Goal: Leave review/rating

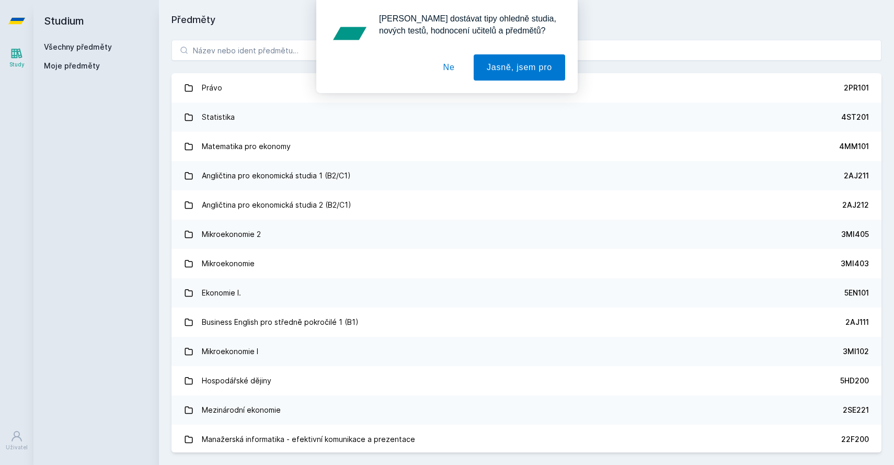
click at [452, 65] on button "Ne" at bounding box center [449, 67] width 38 height 26
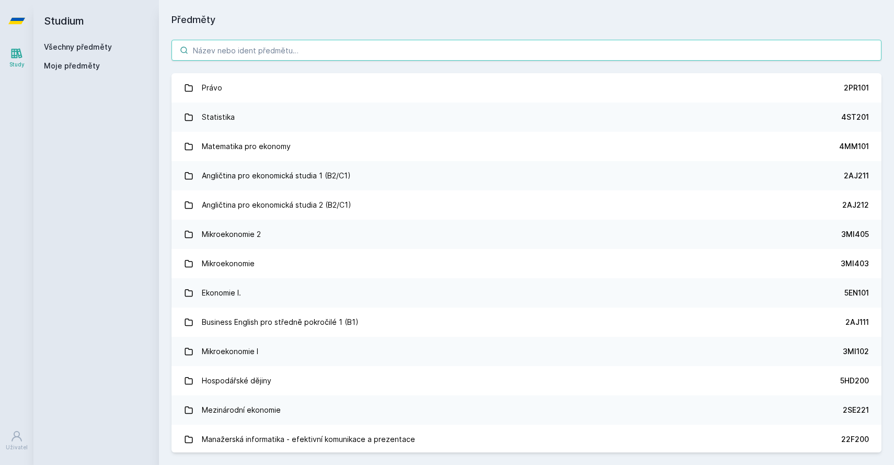
click at [319, 55] on input "search" at bounding box center [526, 50] width 710 height 21
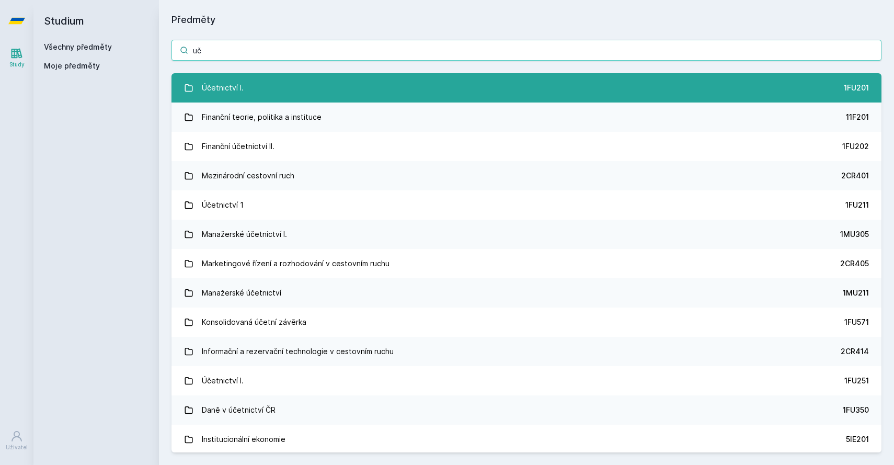
type input "uč"
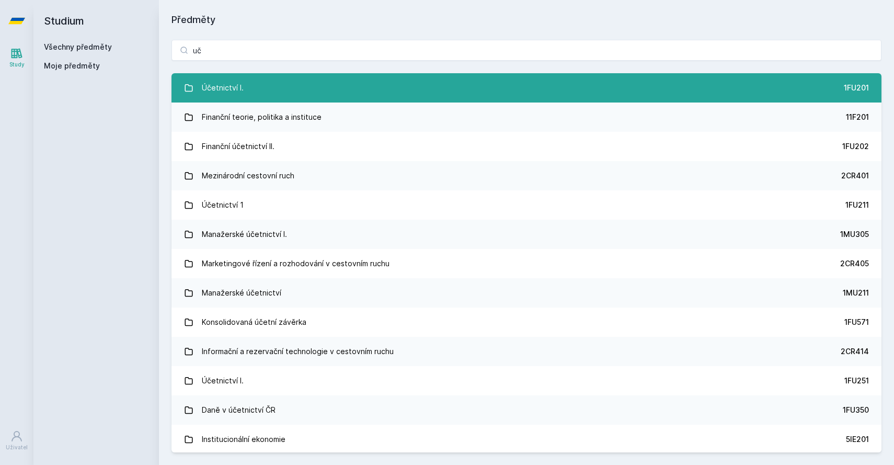
click at [247, 91] on link "Účetnictví I. 1FU201" at bounding box center [526, 87] width 710 height 29
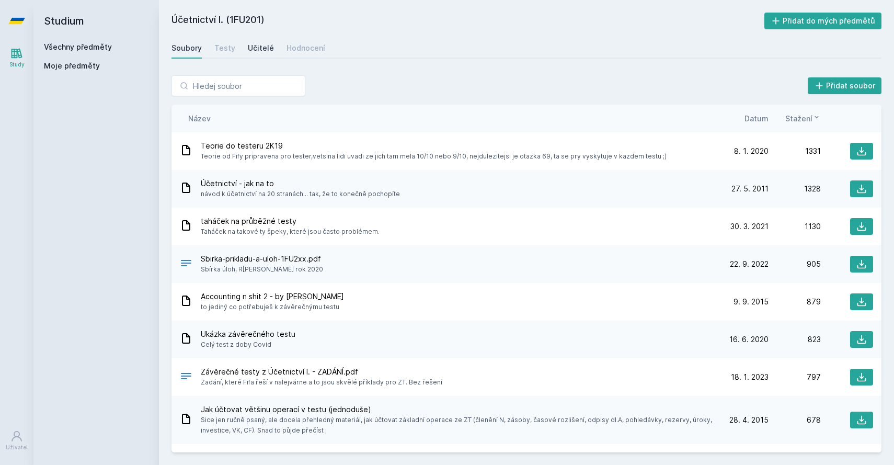
click at [250, 49] on div "Učitelé" at bounding box center [261, 48] width 26 height 10
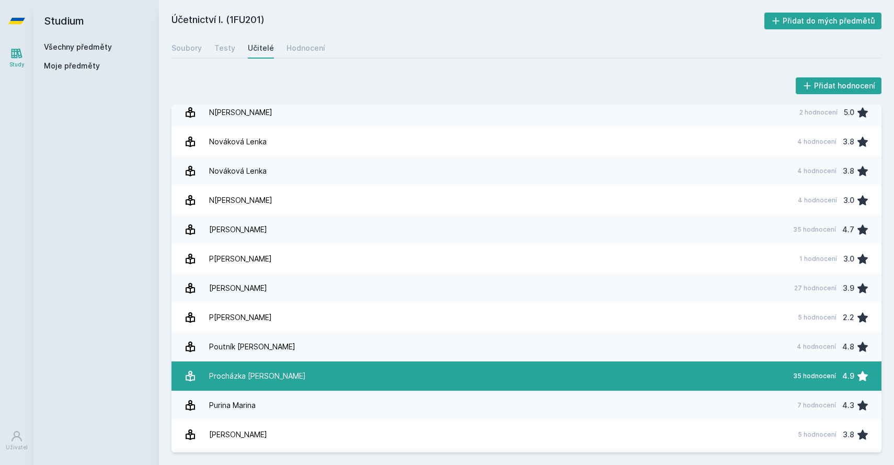
scroll to position [970, 0]
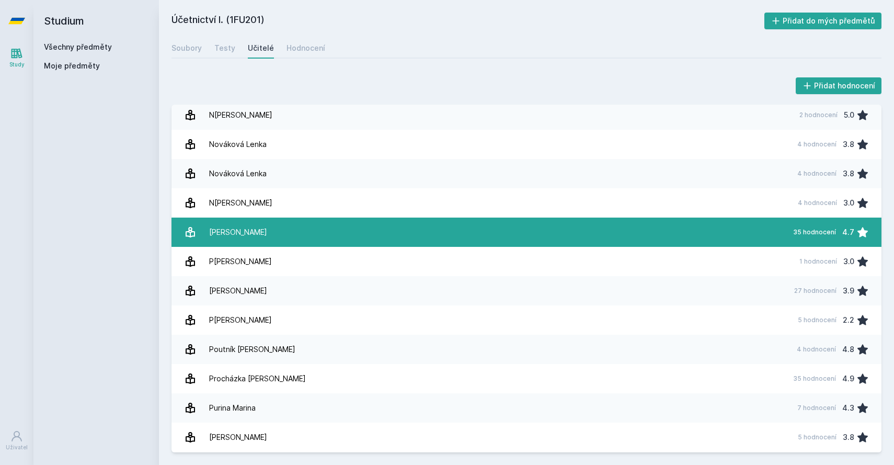
click at [853, 236] on div "4.7" at bounding box center [848, 232] width 12 height 21
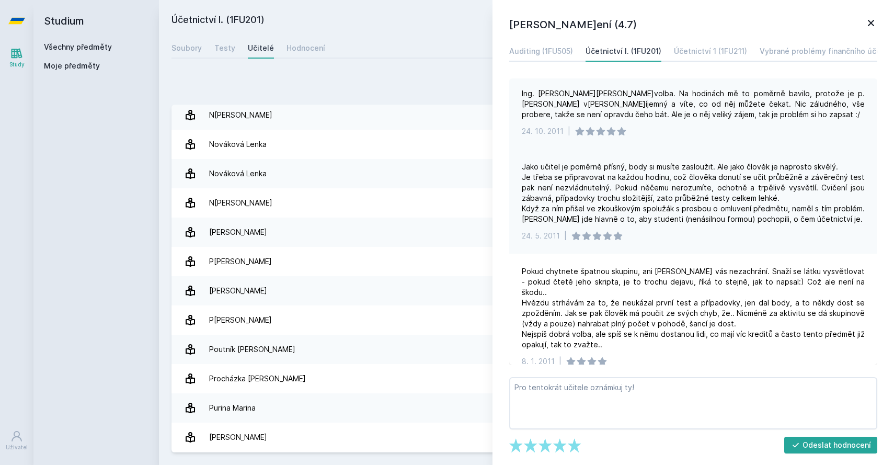
scroll to position [725, 0]
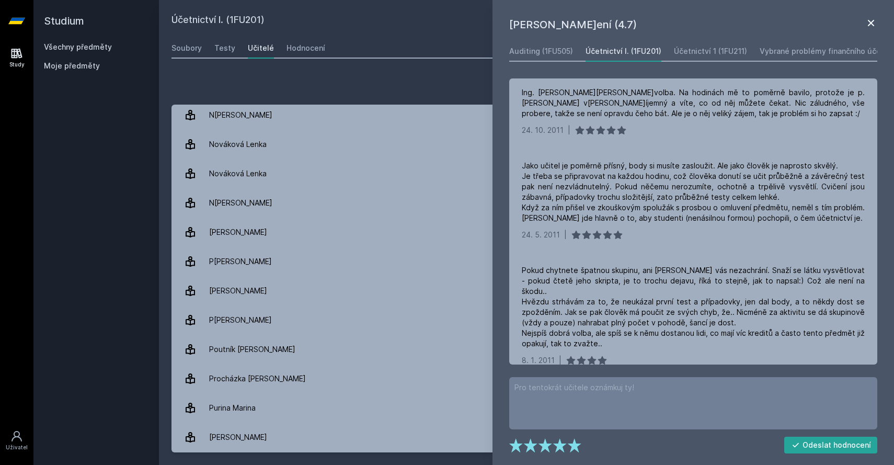
click at [872, 25] on icon at bounding box center [871, 23] width 13 height 13
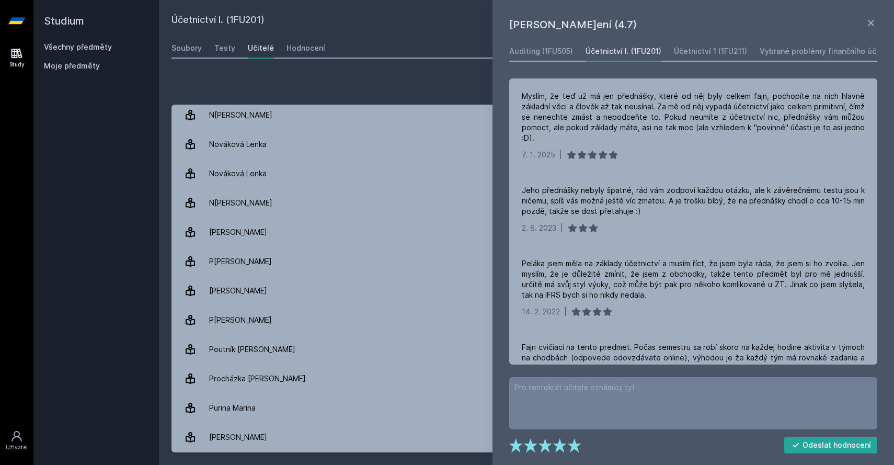
click at [78, 43] on link "Všechny předměty" at bounding box center [78, 46] width 68 height 9
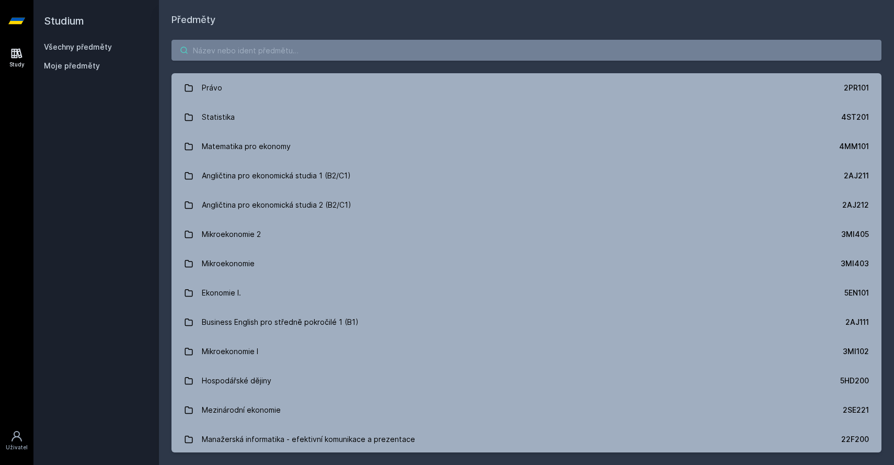
click at [240, 47] on input "search" at bounding box center [526, 50] width 710 height 21
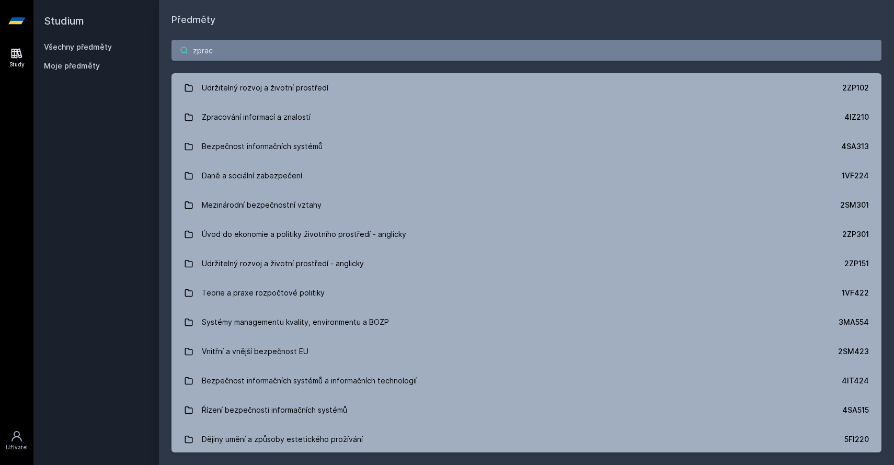
type input "zpraco"
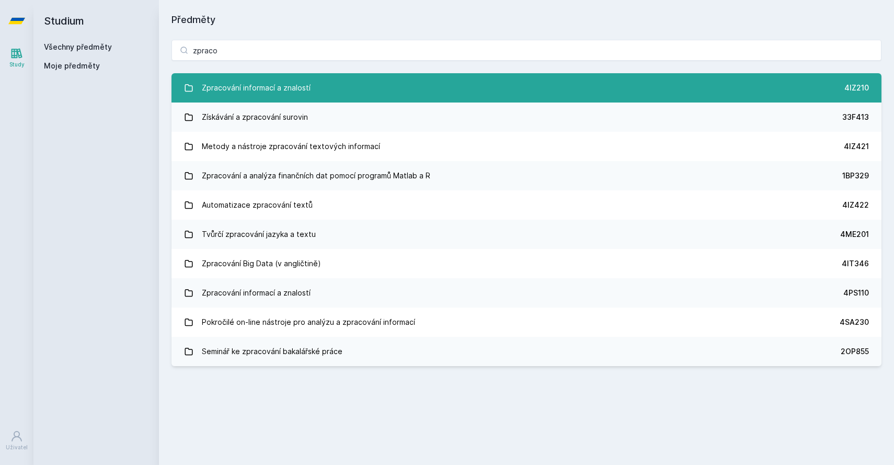
click at [278, 85] on div "Zpracování informací a znalostí" at bounding box center [256, 87] width 109 height 21
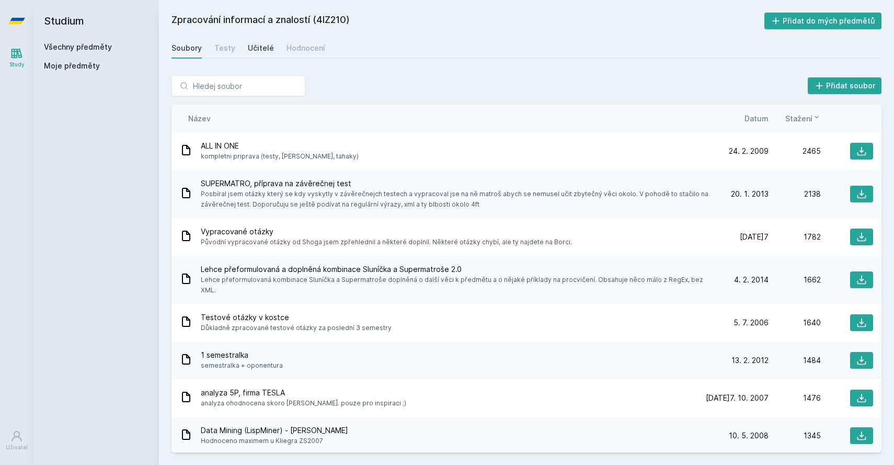
click at [253, 47] on div "Učitelé" at bounding box center [261, 48] width 26 height 10
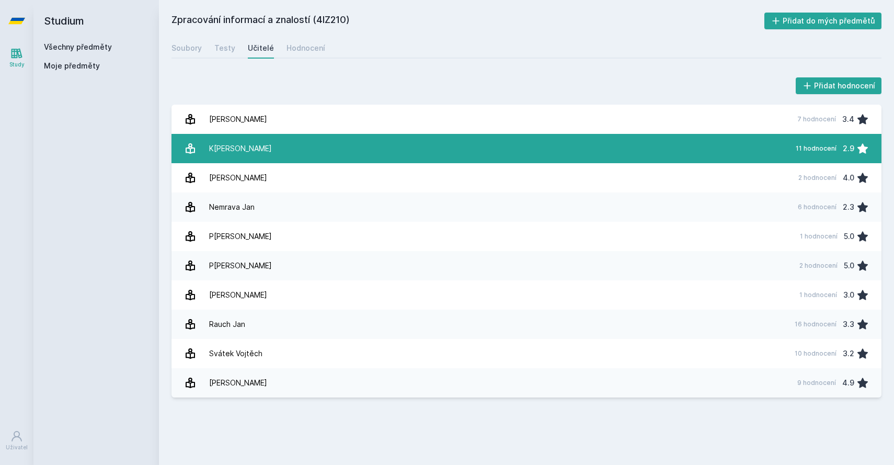
click at [466, 156] on link "K[PERSON_NAME] 11 hodnocení 2.9" at bounding box center [526, 148] width 710 height 29
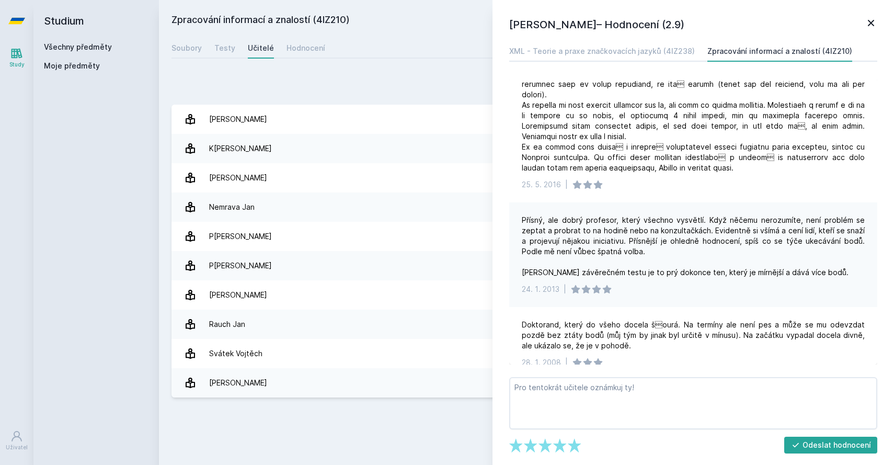
scroll to position [551, 0]
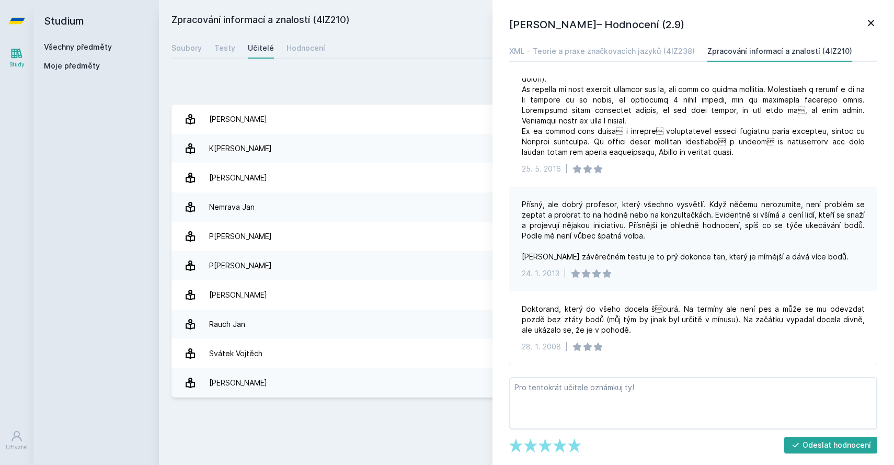
click at [352, 84] on div "Přidat hodnocení" at bounding box center [526, 85] width 710 height 21
click at [877, 23] on icon at bounding box center [871, 23] width 13 height 13
